Goal: Information Seeking & Learning: Learn about a topic

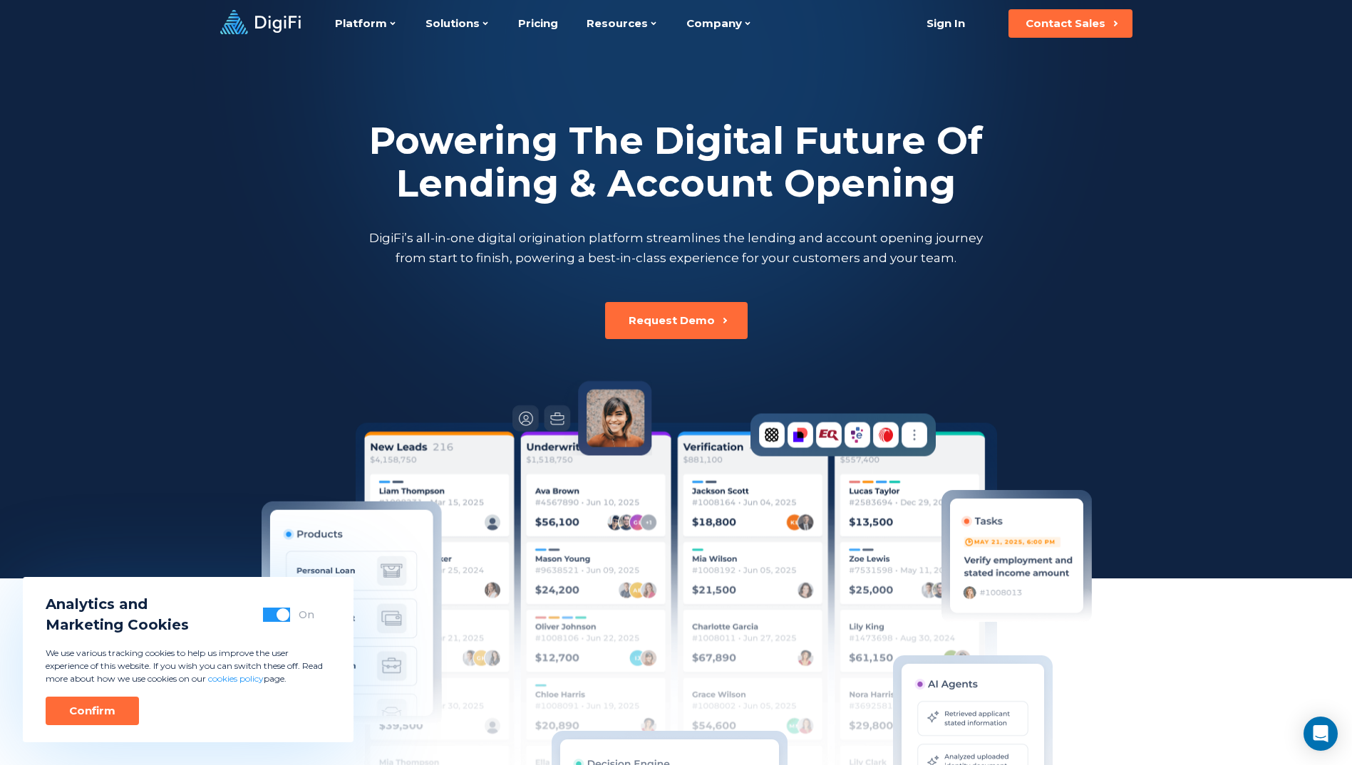
click at [274, 611] on button "button" at bounding box center [276, 615] width 27 height 14
click at [81, 702] on button "Confirm" at bounding box center [92, 711] width 93 height 28
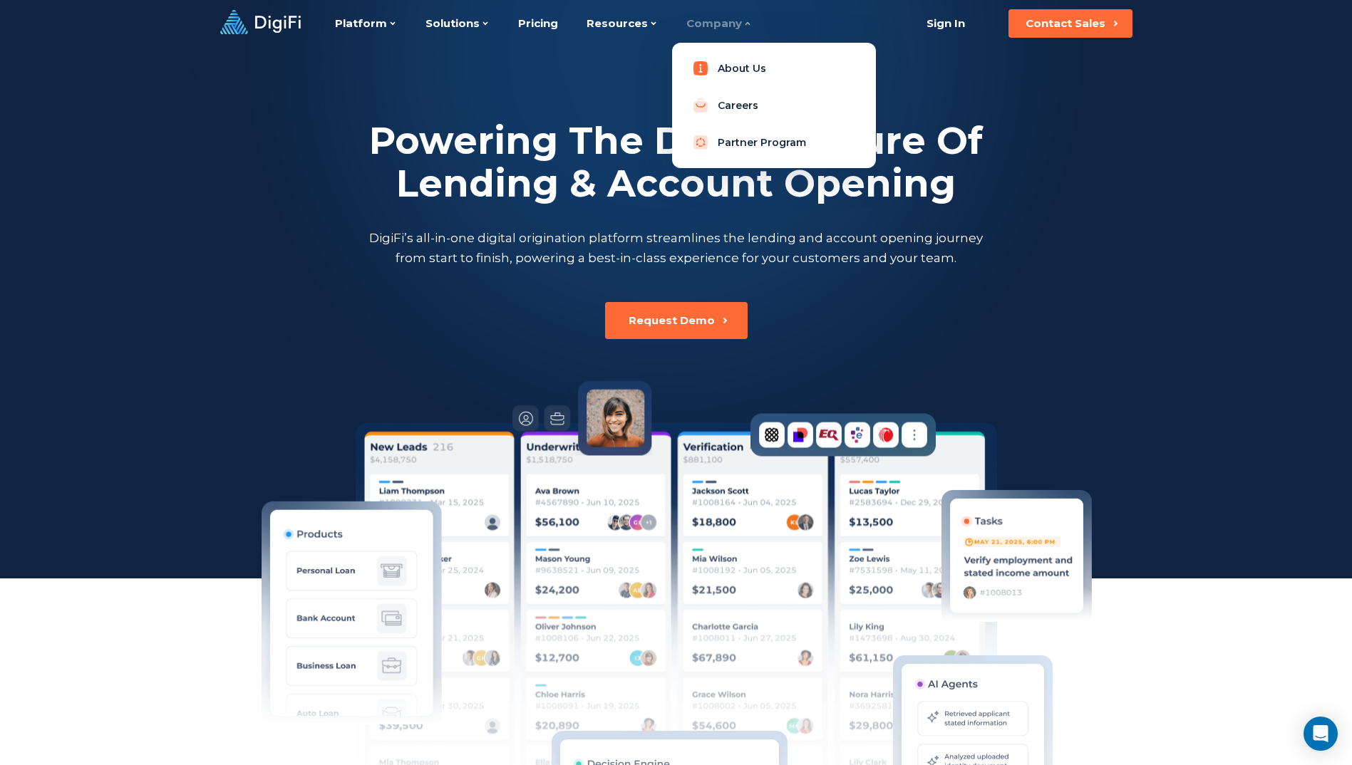
click at [722, 71] on link "About Us" at bounding box center [773, 68] width 181 height 28
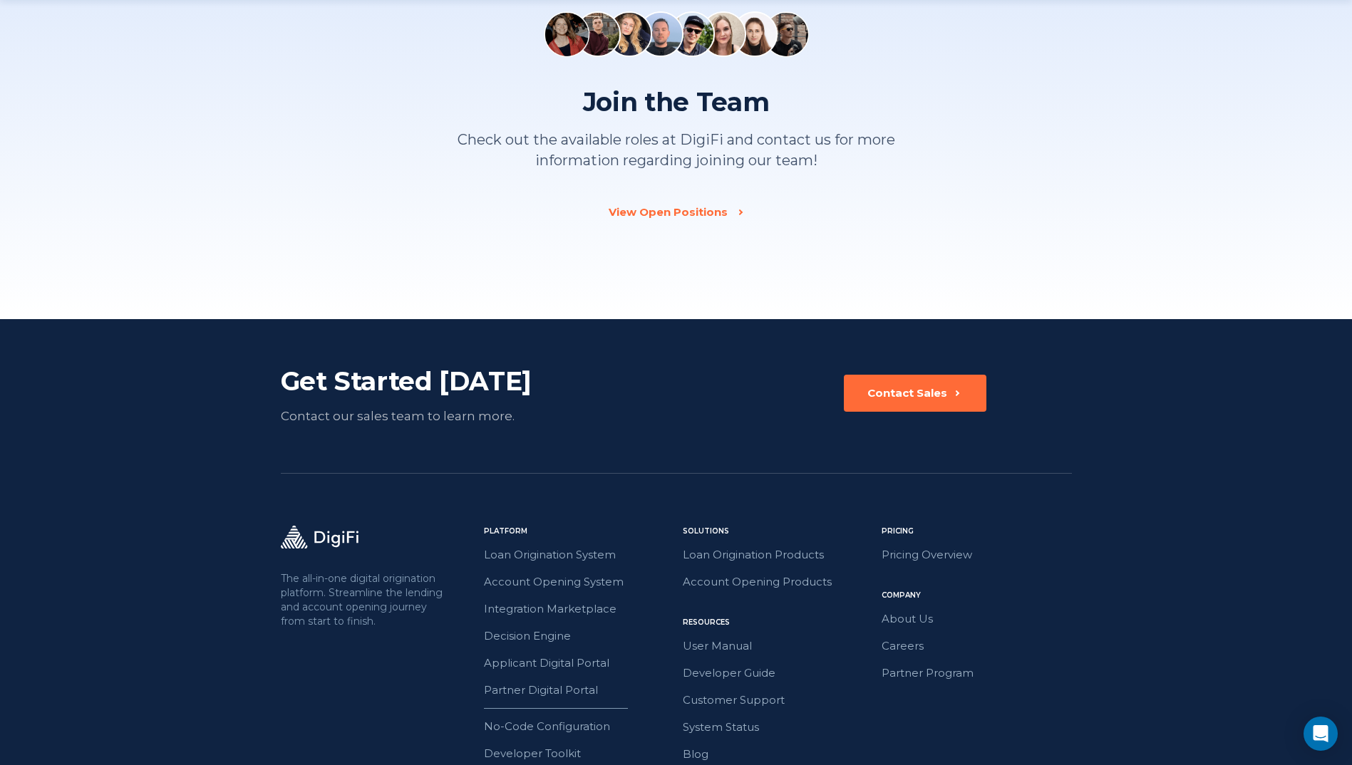
scroll to position [2108, 0]
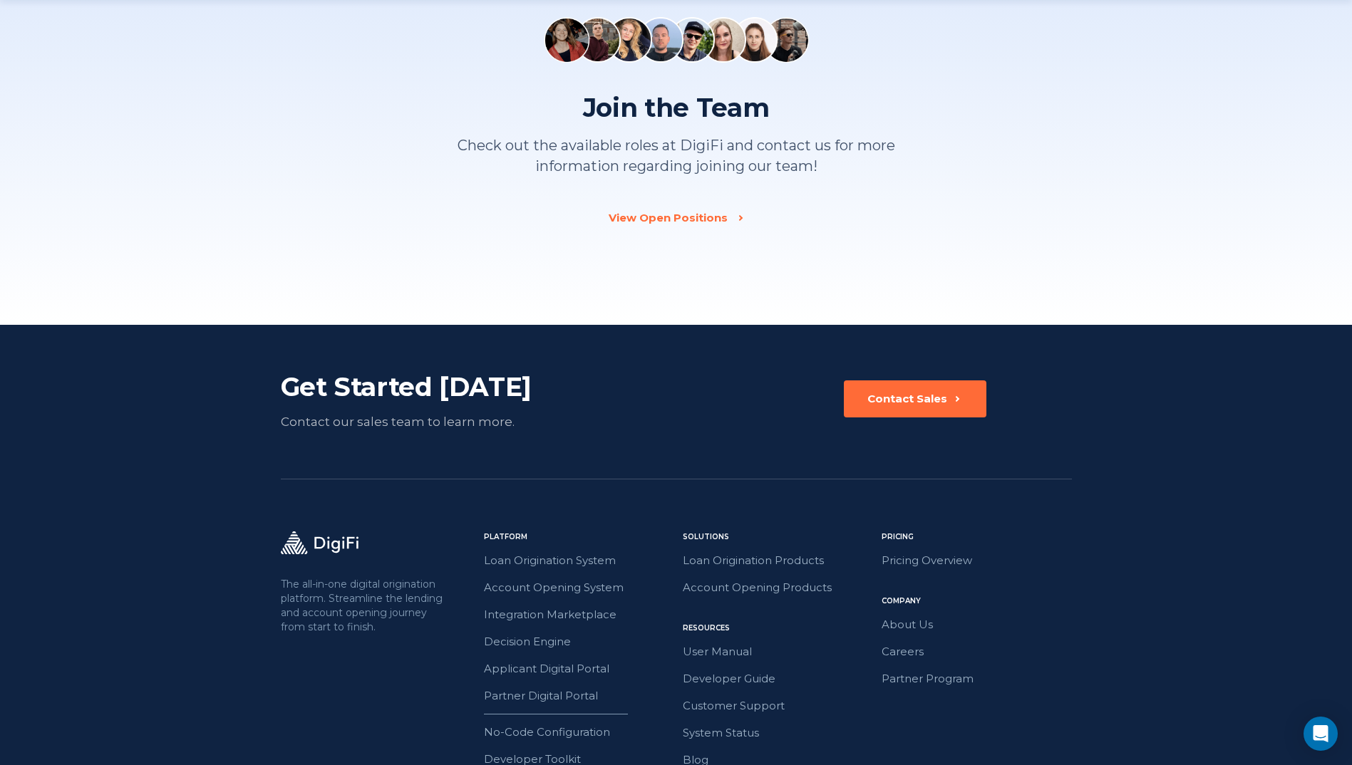
scroll to position [2108, 0]
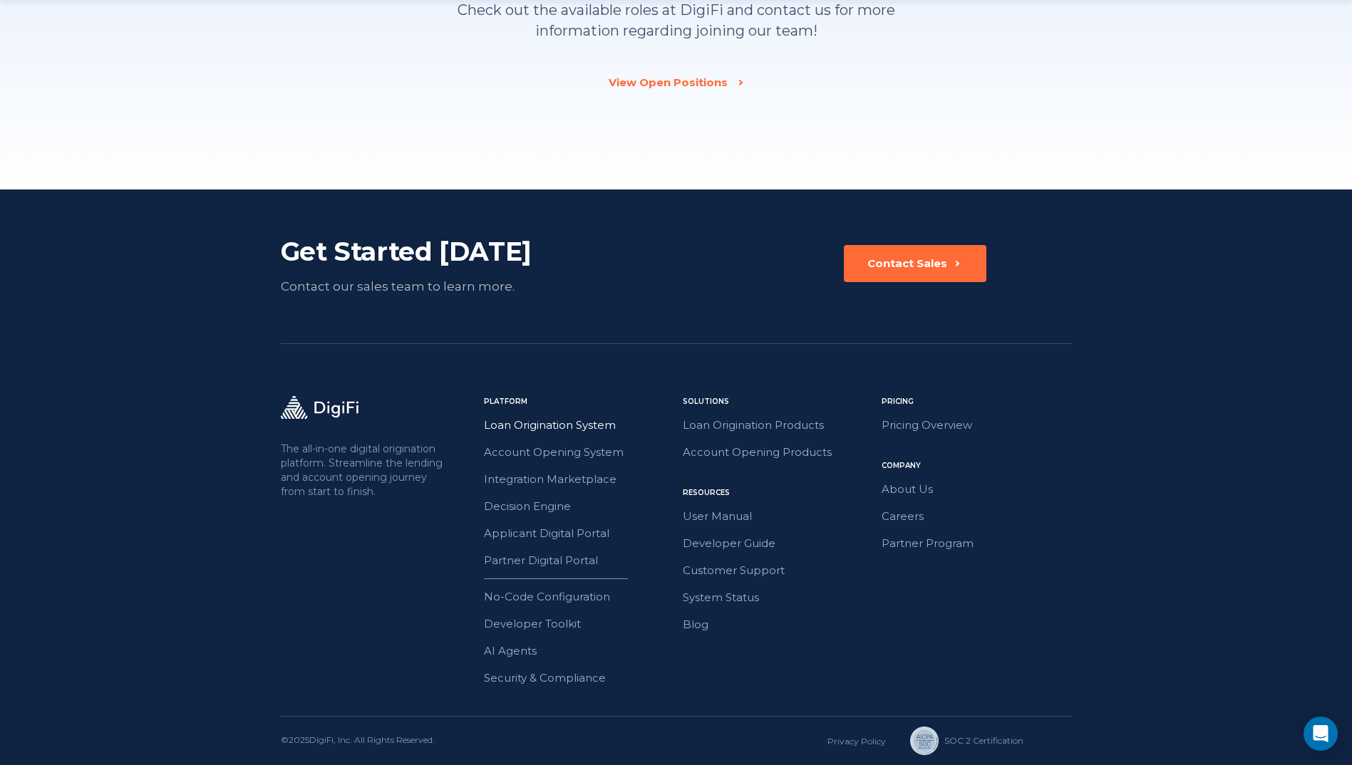
click at [560, 427] on link "Loan Origination System" at bounding box center [579, 425] width 190 height 19
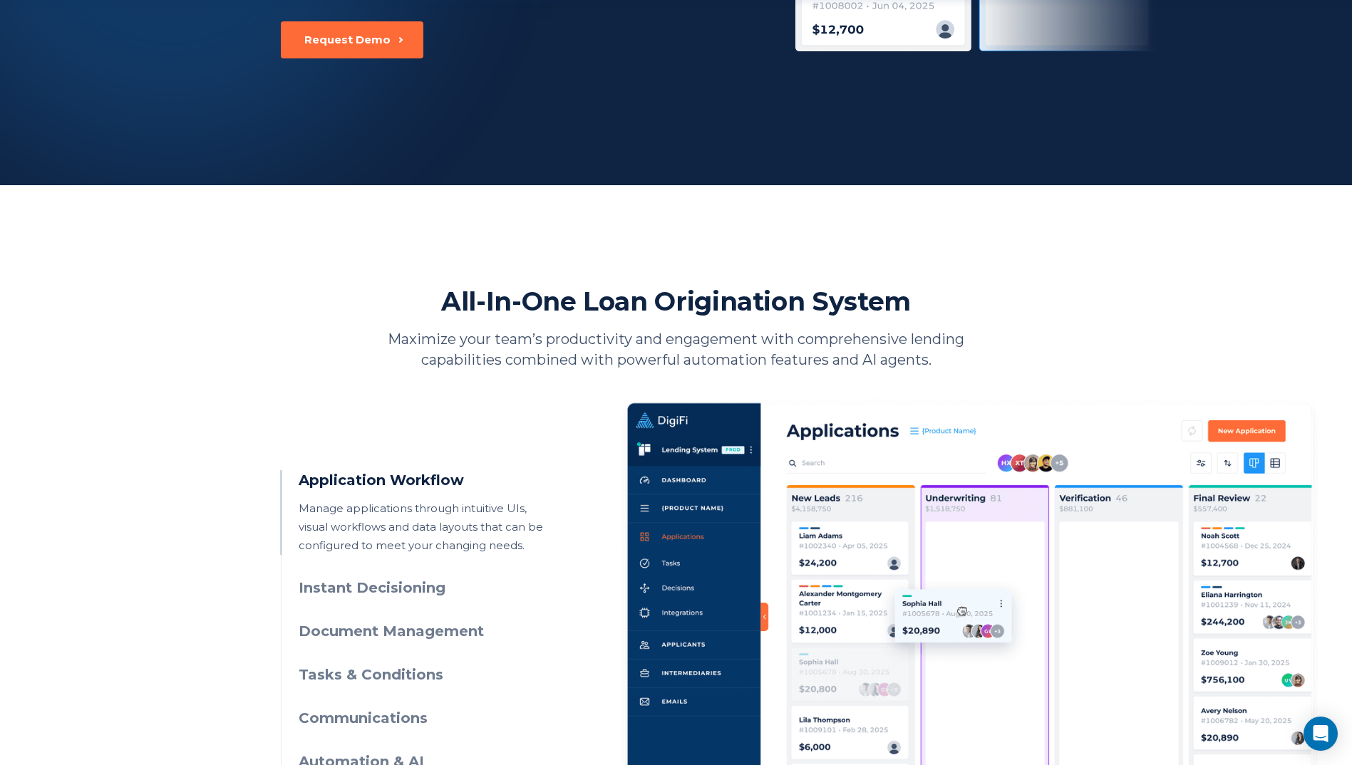
scroll to position [570, 0]
